Goal: Information Seeking & Learning: Learn about a topic

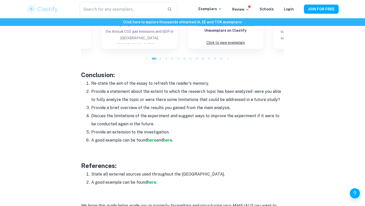
scroll to position [665, 0]
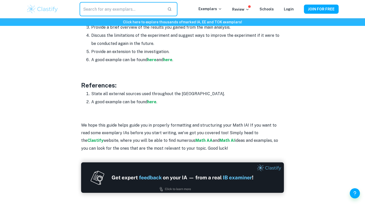
click at [122, 10] on input "text" at bounding box center [122, 9] width 84 height 14
type input "irregular"
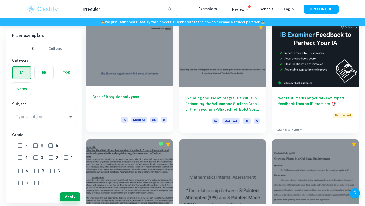
scroll to position [34, 0]
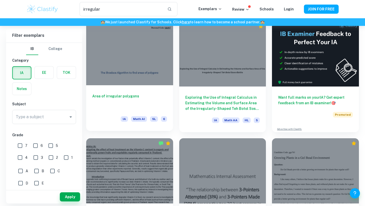
click at [133, 92] on div "Area of irregular polygons IA Math AI SL 6" at bounding box center [129, 108] width 87 height 46
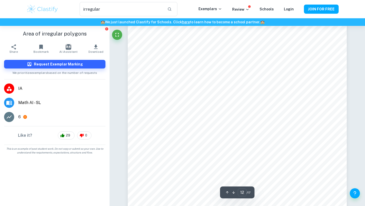
scroll to position [3658, 0]
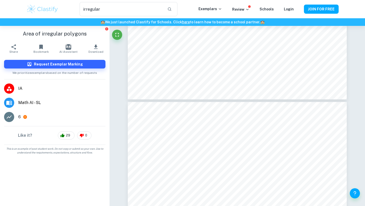
type input "13"
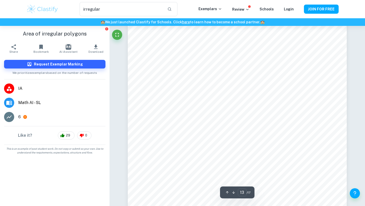
scroll to position [4087, 0]
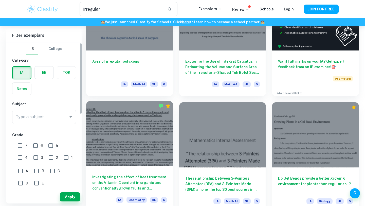
scroll to position [87, 0]
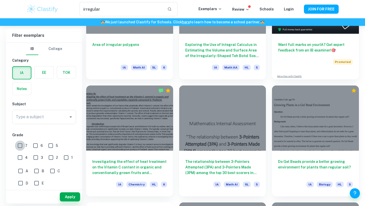
click at [17, 147] on input "7" at bounding box center [20, 145] width 10 height 10
checkbox input "true"
click at [64, 198] on button "Apply" at bounding box center [70, 196] width 20 height 9
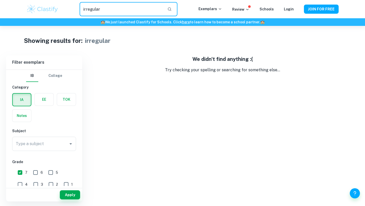
drag, startPoint x: 134, startPoint y: 13, endPoint x: 0, endPoint y: -14, distance: 136.9
click at [0, 0] on html "We value your privacy We use cookies to enhance your browsing experience, serve…" at bounding box center [182, 103] width 365 height 206
click at [65, 195] on button "Apply" at bounding box center [70, 194] width 20 height 9
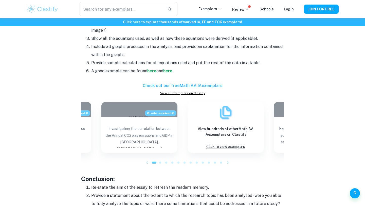
scroll to position [514, 0]
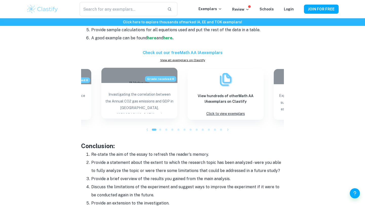
click at [149, 99] on p "Invastigating the correlation between the Annual CO2 gas emissions and GDP in […" at bounding box center [139, 102] width 68 height 22
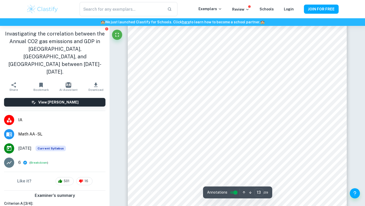
scroll to position [3764, 0]
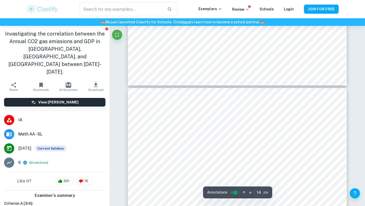
type input "2"
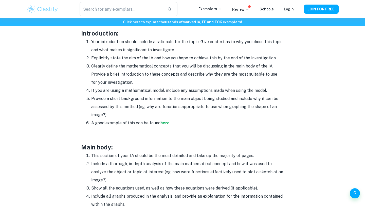
scroll to position [333, 0]
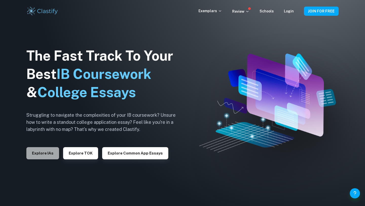
click at [43, 157] on button "Explore IAs" at bounding box center [42, 153] width 33 height 12
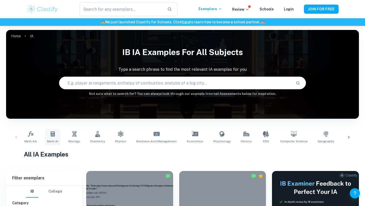
drag, startPoint x: 53, startPoint y: 136, endPoint x: 60, endPoint y: 150, distance: 16.3
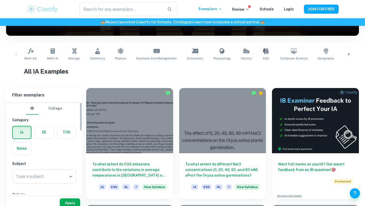
scroll to position [89, 0]
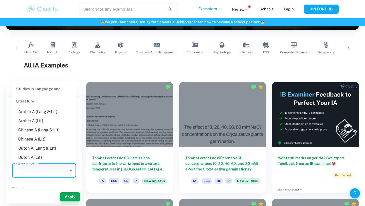
click at [49, 166] on input "Type a subject" at bounding box center [40, 170] width 52 height 10
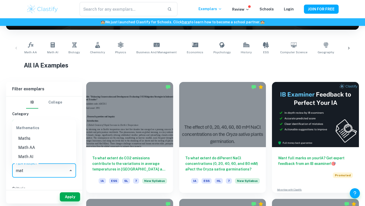
click at [44, 148] on li "Math AA" at bounding box center [44, 147] width 64 height 9
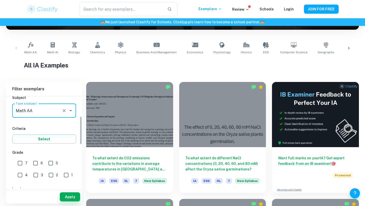
scroll to position [64, 0]
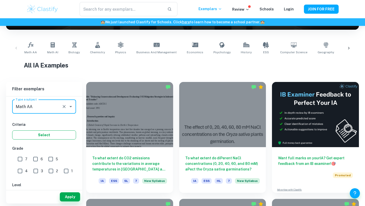
type input "Math AA"
click at [22, 132] on button "Select" at bounding box center [44, 134] width 64 height 9
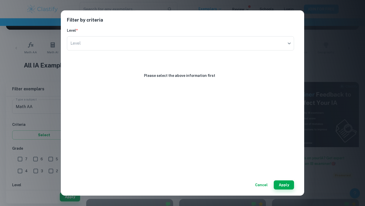
click at [233, 28] on h6 "Level *" at bounding box center [180, 31] width 227 height 6
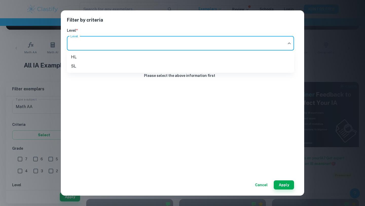
click at [231, 41] on body "We value your privacy We use cookies to enhance your browsing experience, serve…" at bounding box center [182, 40] width 365 height 206
click at [120, 57] on li "HL" at bounding box center [180, 56] width 227 height 9
type input "HL"
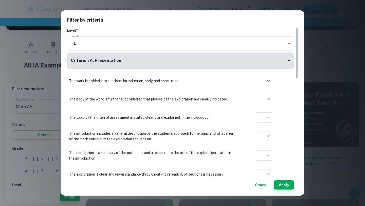
click at [284, 179] on div "Cancel Apply" at bounding box center [182, 182] width 231 height 13
click at [284, 185] on button "Apply" at bounding box center [284, 184] width 20 height 9
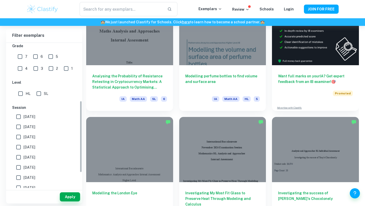
scroll to position [117, 0]
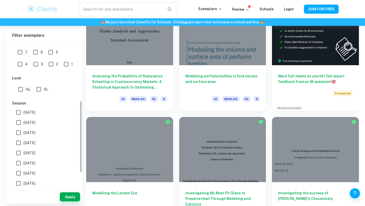
click at [20, 86] on input "HL" at bounding box center [20, 89] width 10 height 10
checkbox input "true"
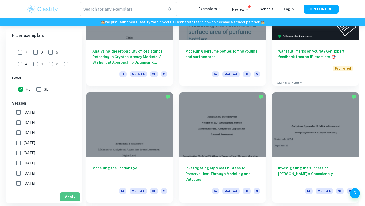
click at [74, 195] on button "Apply" at bounding box center [70, 196] width 20 height 9
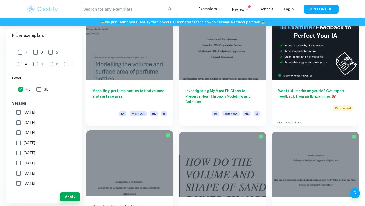
scroll to position [157, 0]
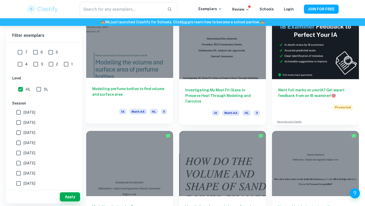
click at [124, 102] on h6 "Modelling perfume bottles to find volume and surface area" at bounding box center [129, 94] width 75 height 17
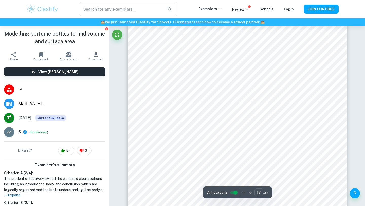
scroll to position [5351, 0]
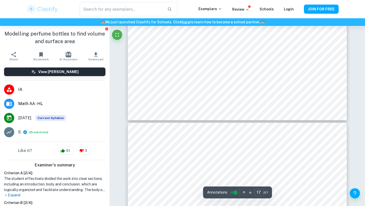
type input "18"
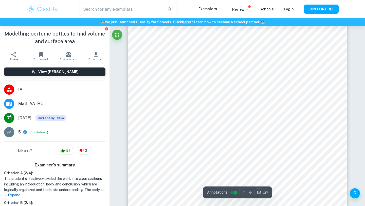
scroll to position [64, 0]
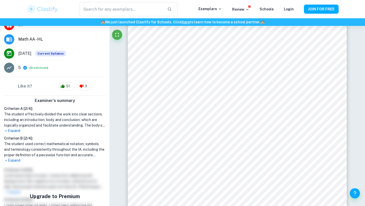
click at [12, 156] on h1 "The student used correct mathematical notation, symbols, and terminology consis…" at bounding box center [54, 149] width 101 height 17
click at [12, 158] on p "Expand" at bounding box center [54, 160] width 101 height 5
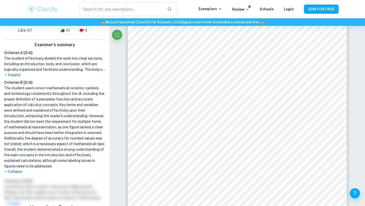
scroll to position [122, 0]
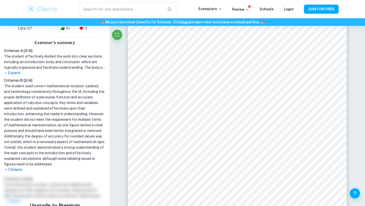
click at [15, 75] on p "Expand" at bounding box center [54, 72] width 101 height 5
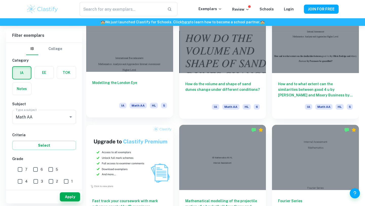
scroll to position [281, 0]
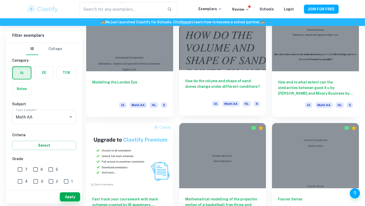
click at [208, 91] on h6 "How do the volume and shape of sand dunes change under different conditions?" at bounding box center [222, 86] width 75 height 17
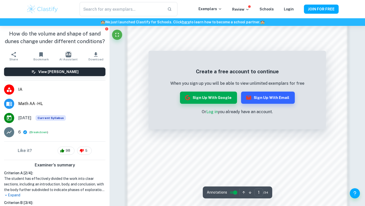
scroll to position [482, 0]
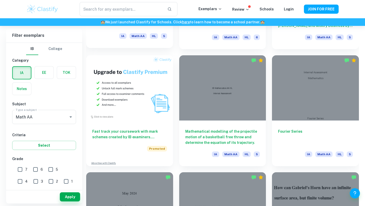
scroll to position [364, 0]
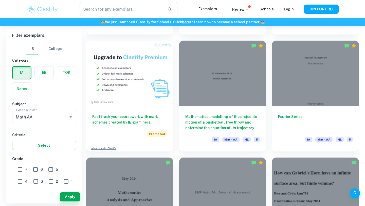
click at [21, 169] on input "7" at bounding box center [20, 169] width 10 height 10
checkbox input "true"
click at [65, 195] on button "Apply" at bounding box center [70, 196] width 20 height 9
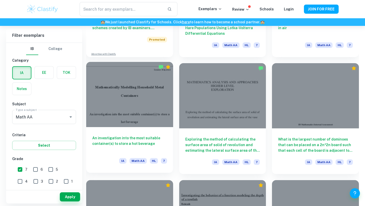
scroll to position [465, 0]
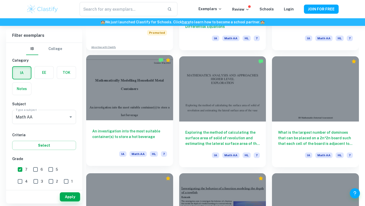
click at [103, 131] on h6 "An investigation into the most suitable container(s) to store a hot beverage" at bounding box center [129, 136] width 75 height 17
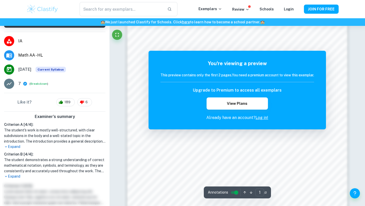
scroll to position [273, 0]
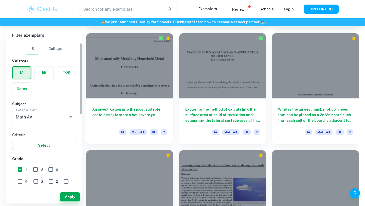
scroll to position [512, 0]
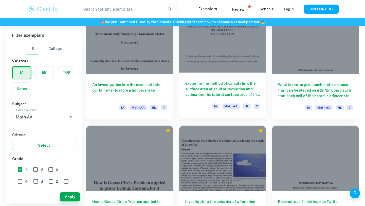
click at [219, 86] on h6 "Exploring the method of calculating the surface area of solid of revolution and…" at bounding box center [222, 89] width 75 height 17
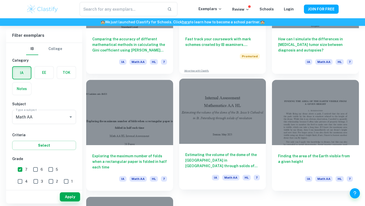
scroll to position [1051, 0]
